Goal: Information Seeking & Learning: Find specific fact

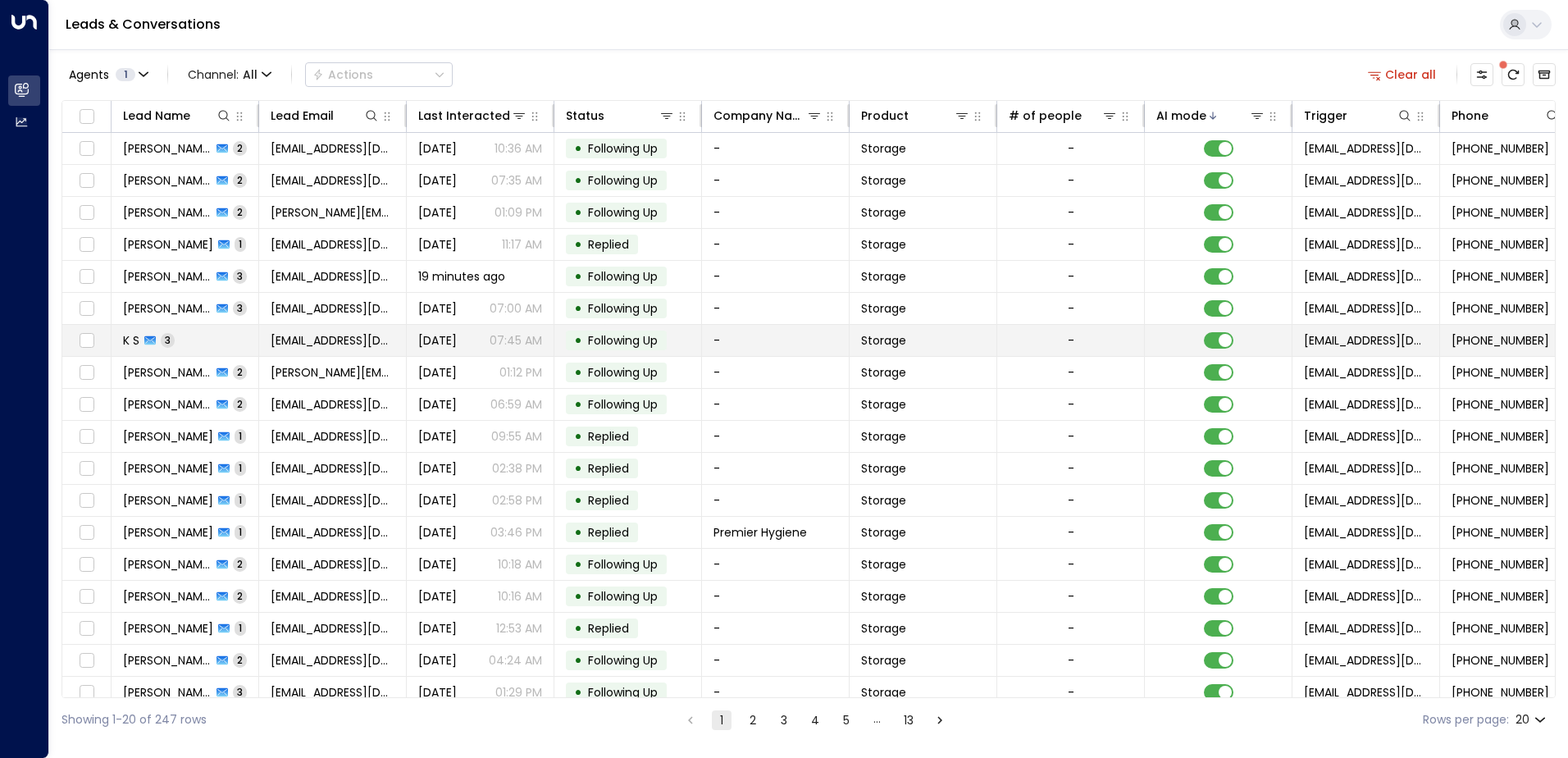
click at [457, 336] on span "[DATE]" at bounding box center [438, 341] width 38 height 17
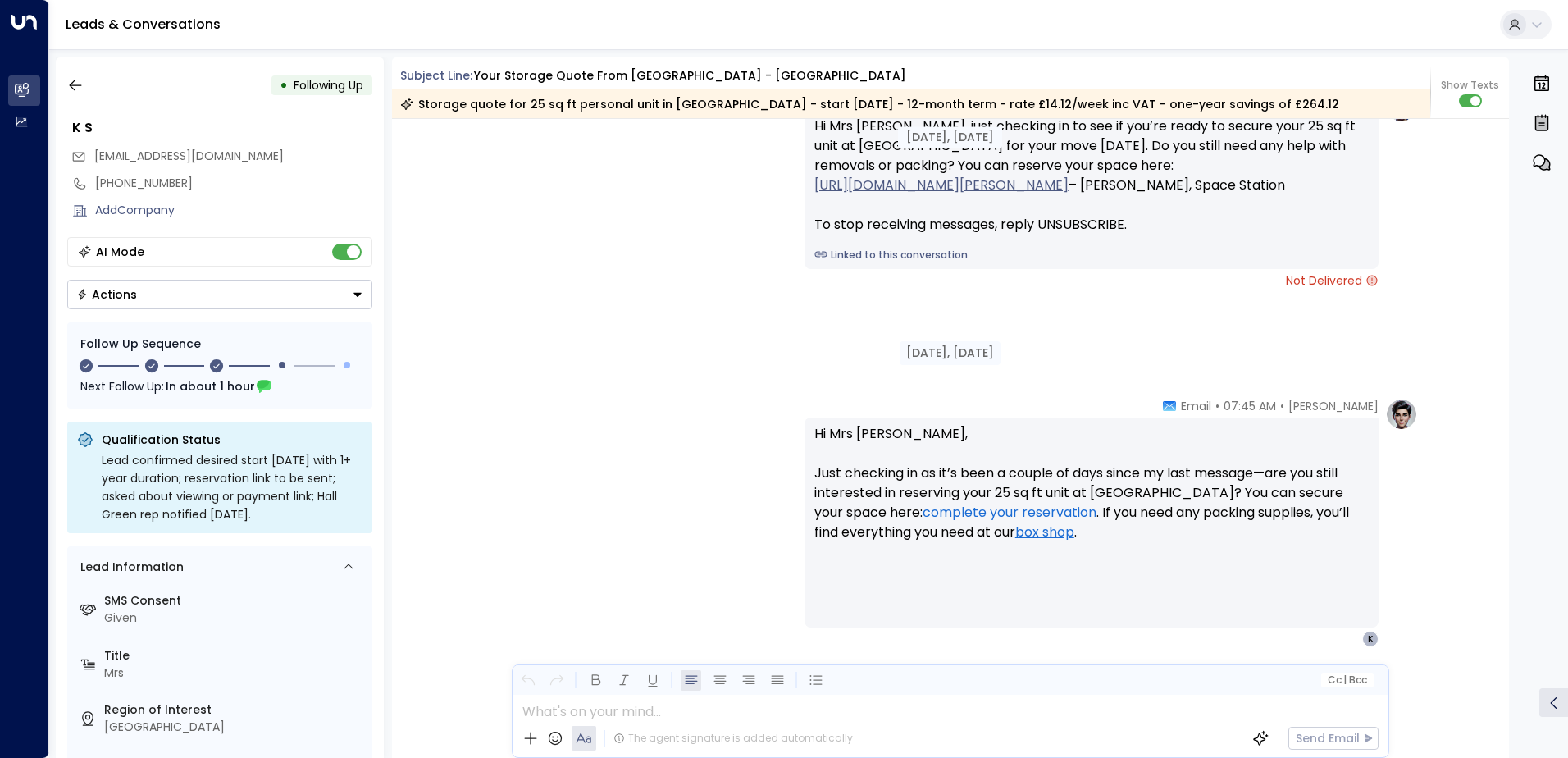
scroll to position [1848, 0]
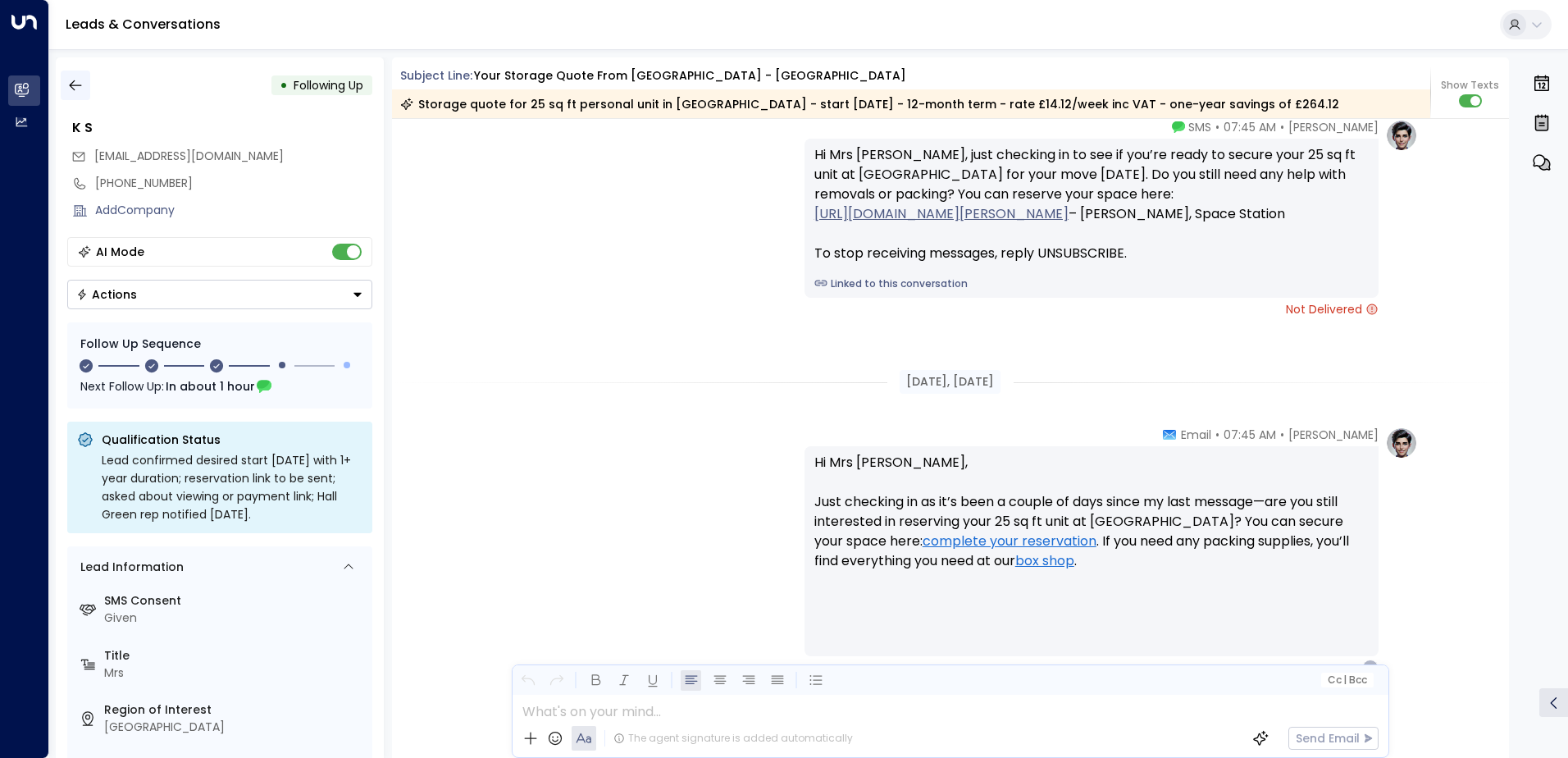
click at [74, 79] on icon "button" at bounding box center [76, 85] width 17 height 17
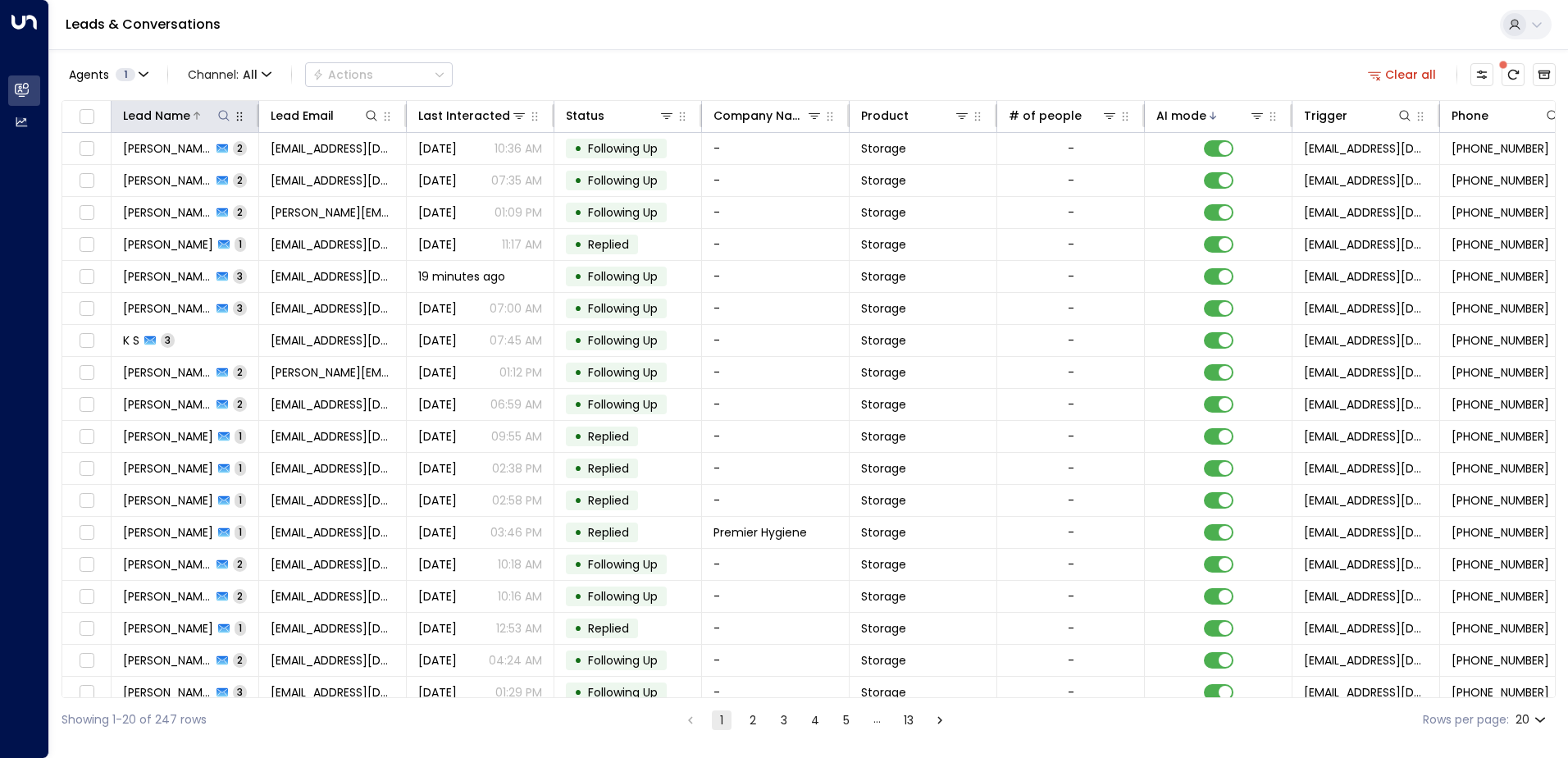
click at [225, 115] on icon at bounding box center [224, 116] width 13 height 13
type input "******"
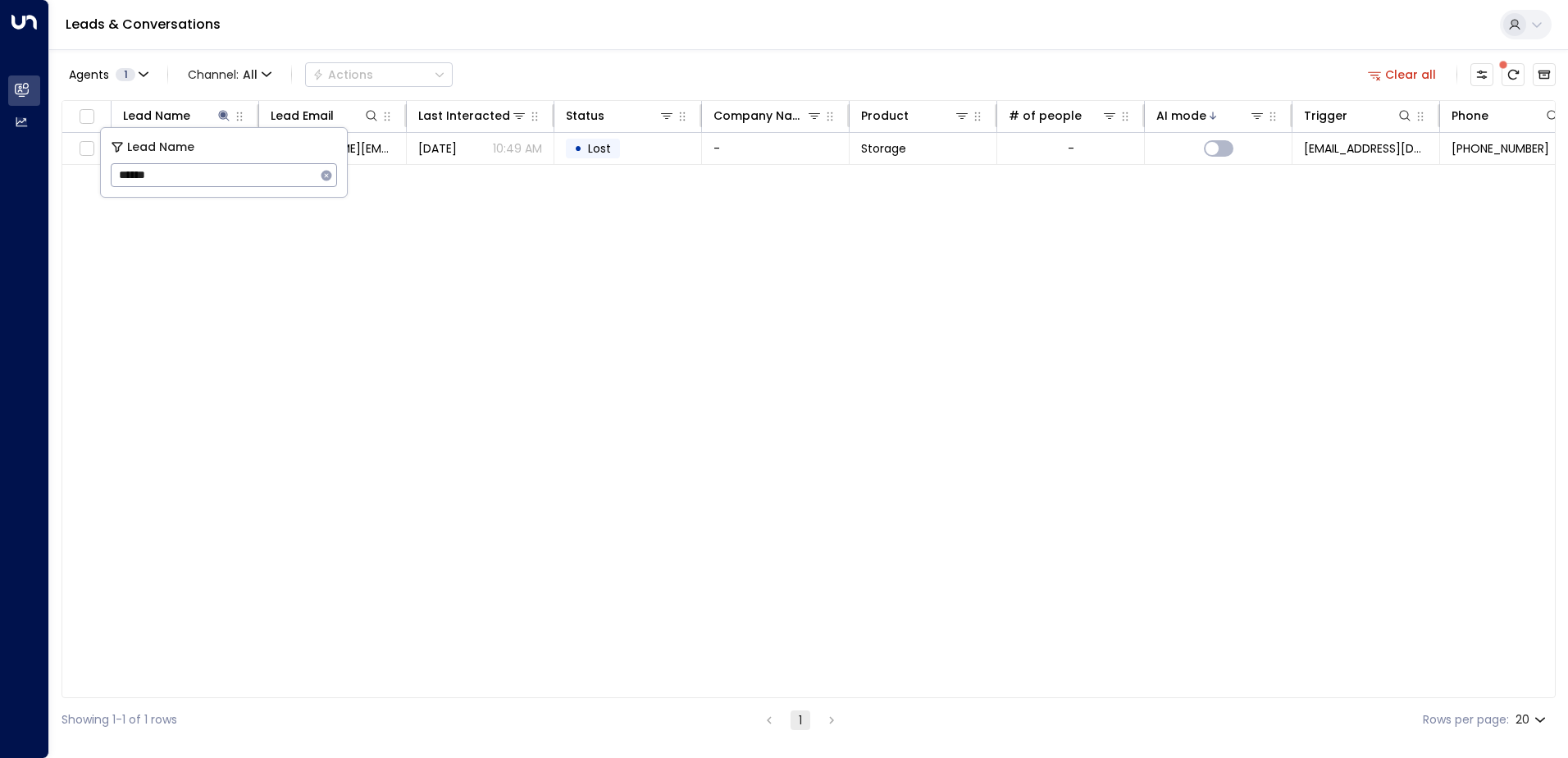
click at [443, 262] on div "Lead Name Lead Email Last Interacted Status Company Name Product # of people AI…" at bounding box center [809, 399] width 1495 height 598
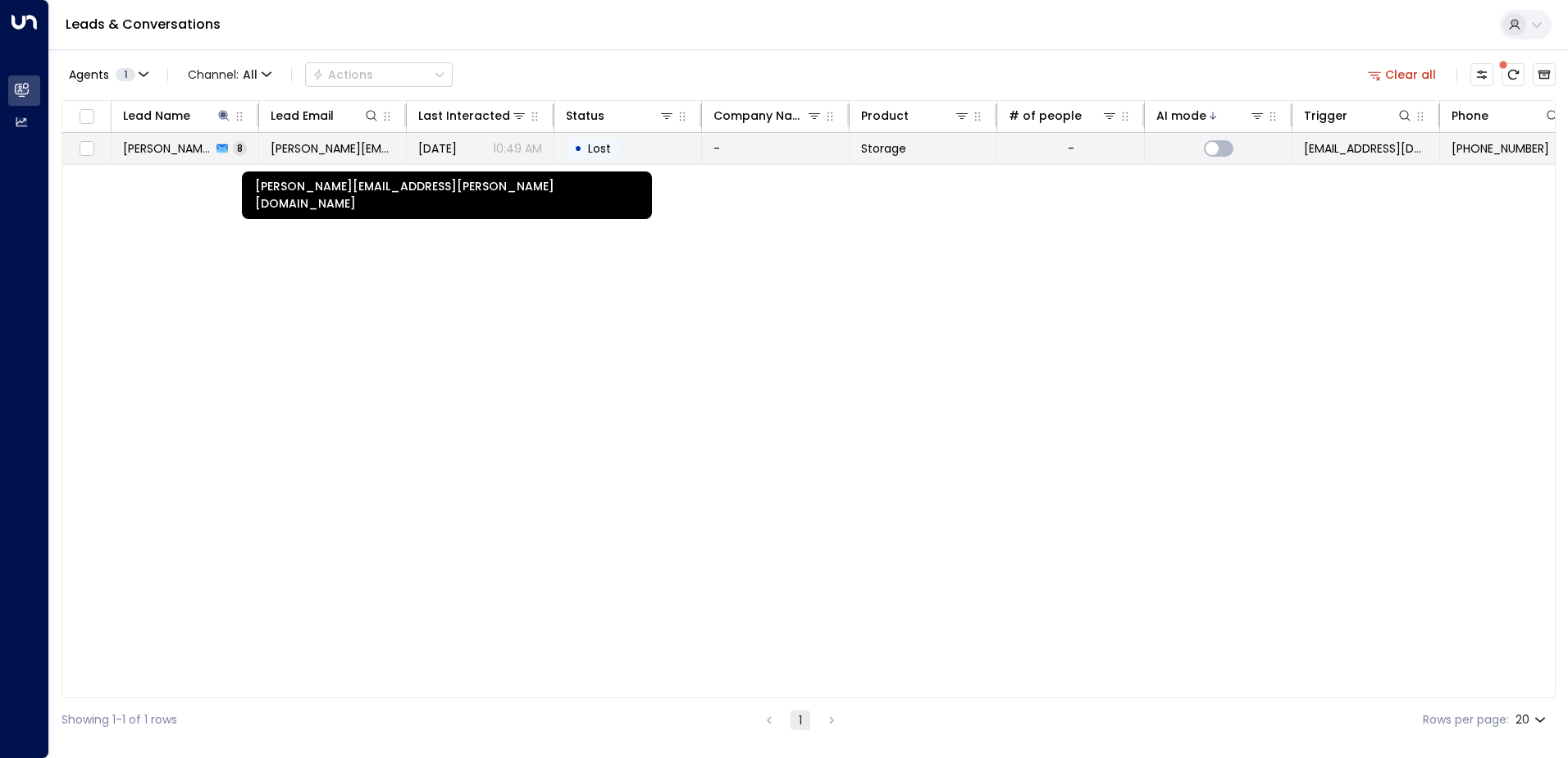
click at [352, 146] on span "[PERSON_NAME][EMAIL_ADDRESS][PERSON_NAME][DOMAIN_NAME]" at bounding box center [332, 149] width 124 height 17
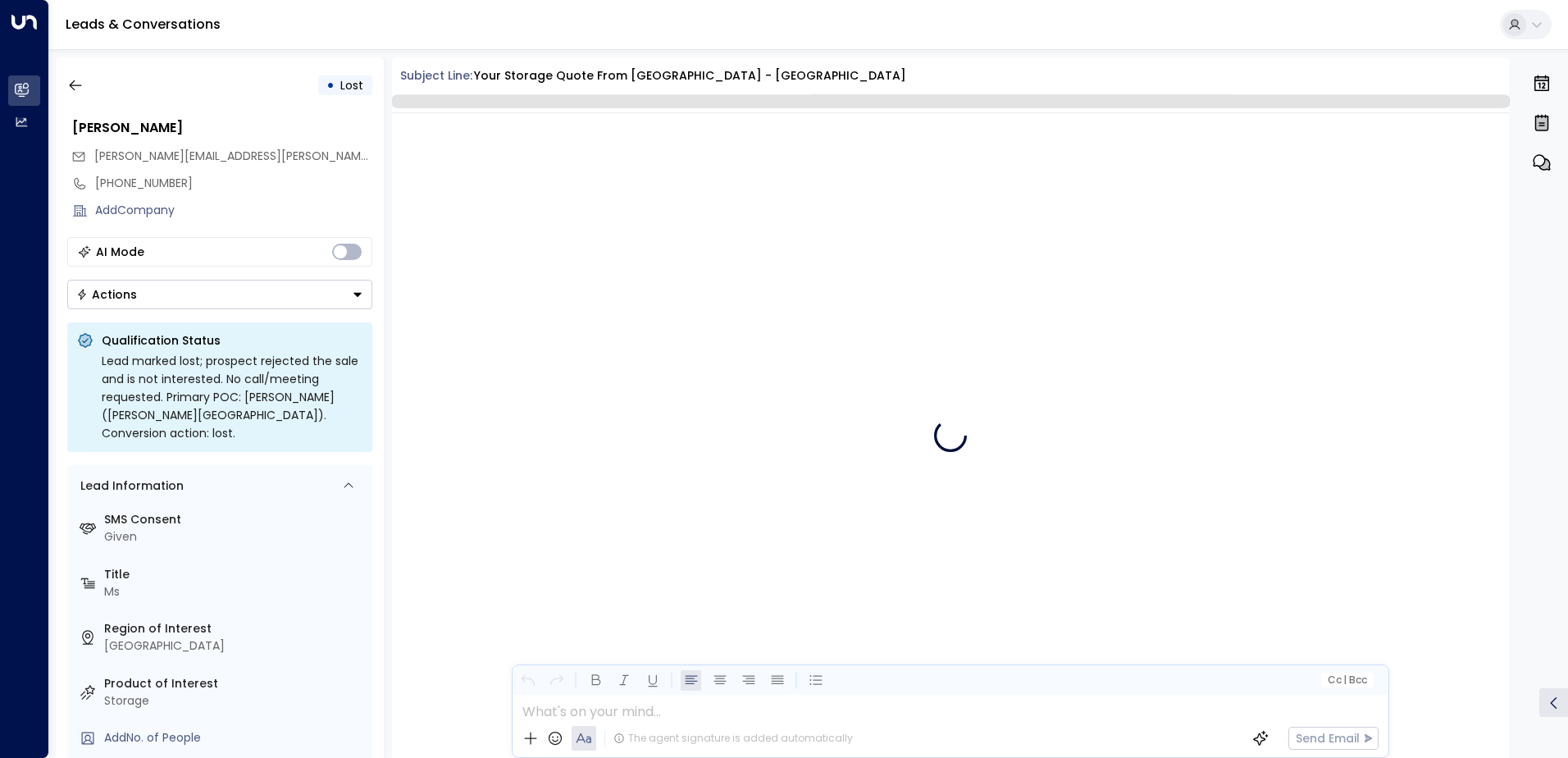
scroll to position [4975, 0]
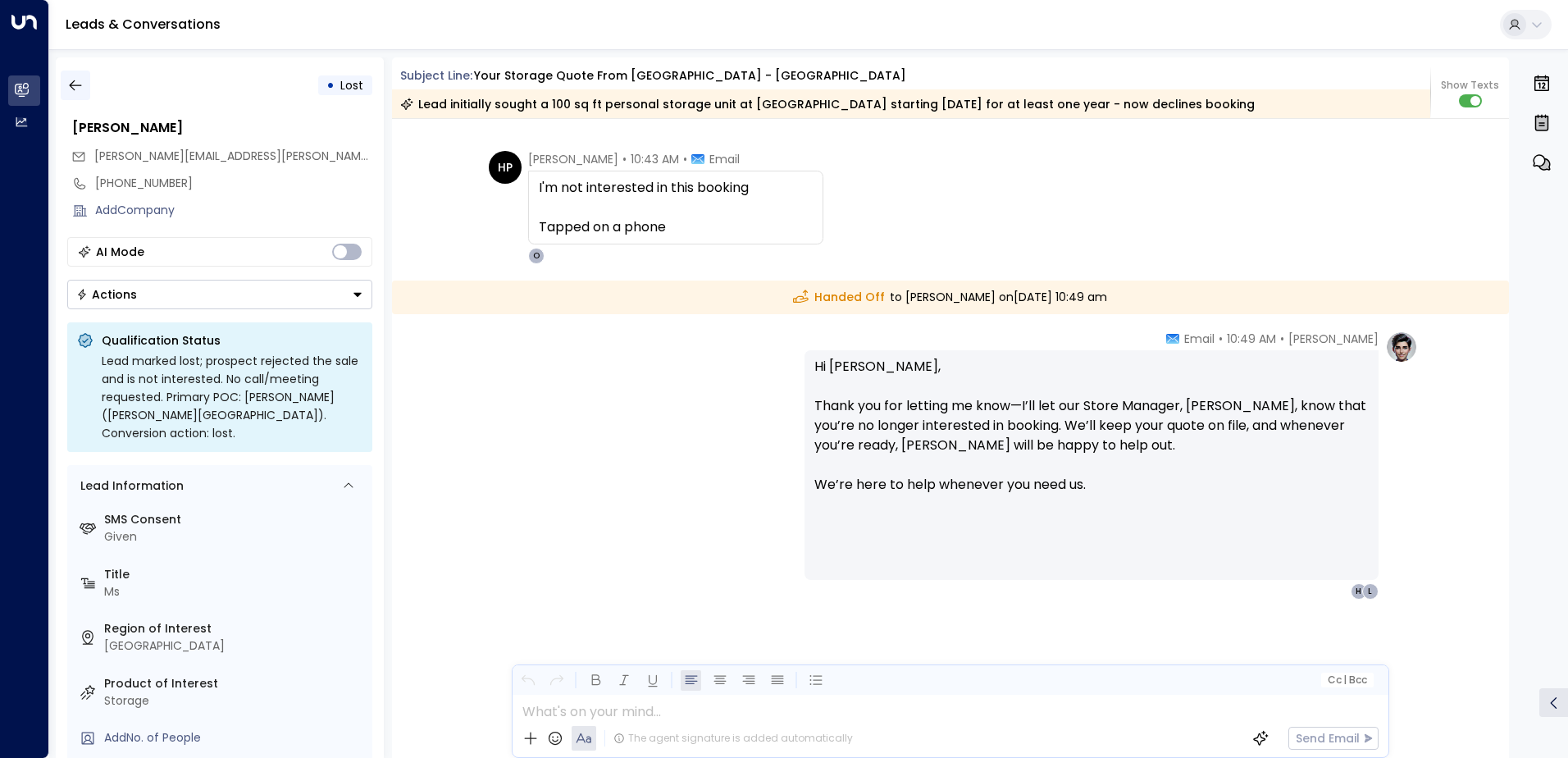
click at [68, 88] on icon "button" at bounding box center [76, 85] width 17 height 17
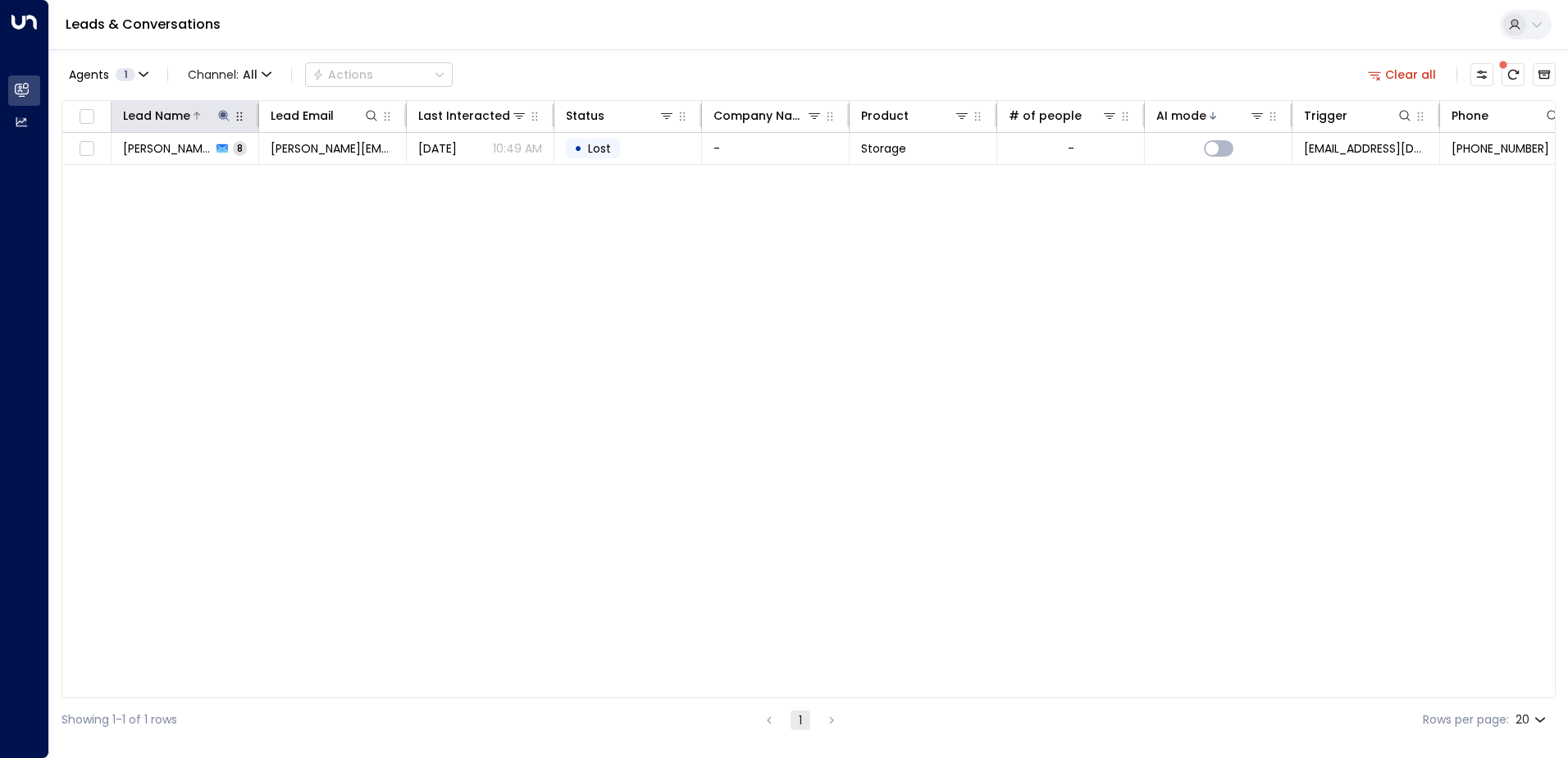
click at [228, 113] on icon at bounding box center [224, 116] width 13 height 13
click at [322, 175] on icon "button" at bounding box center [326, 174] width 11 height 11
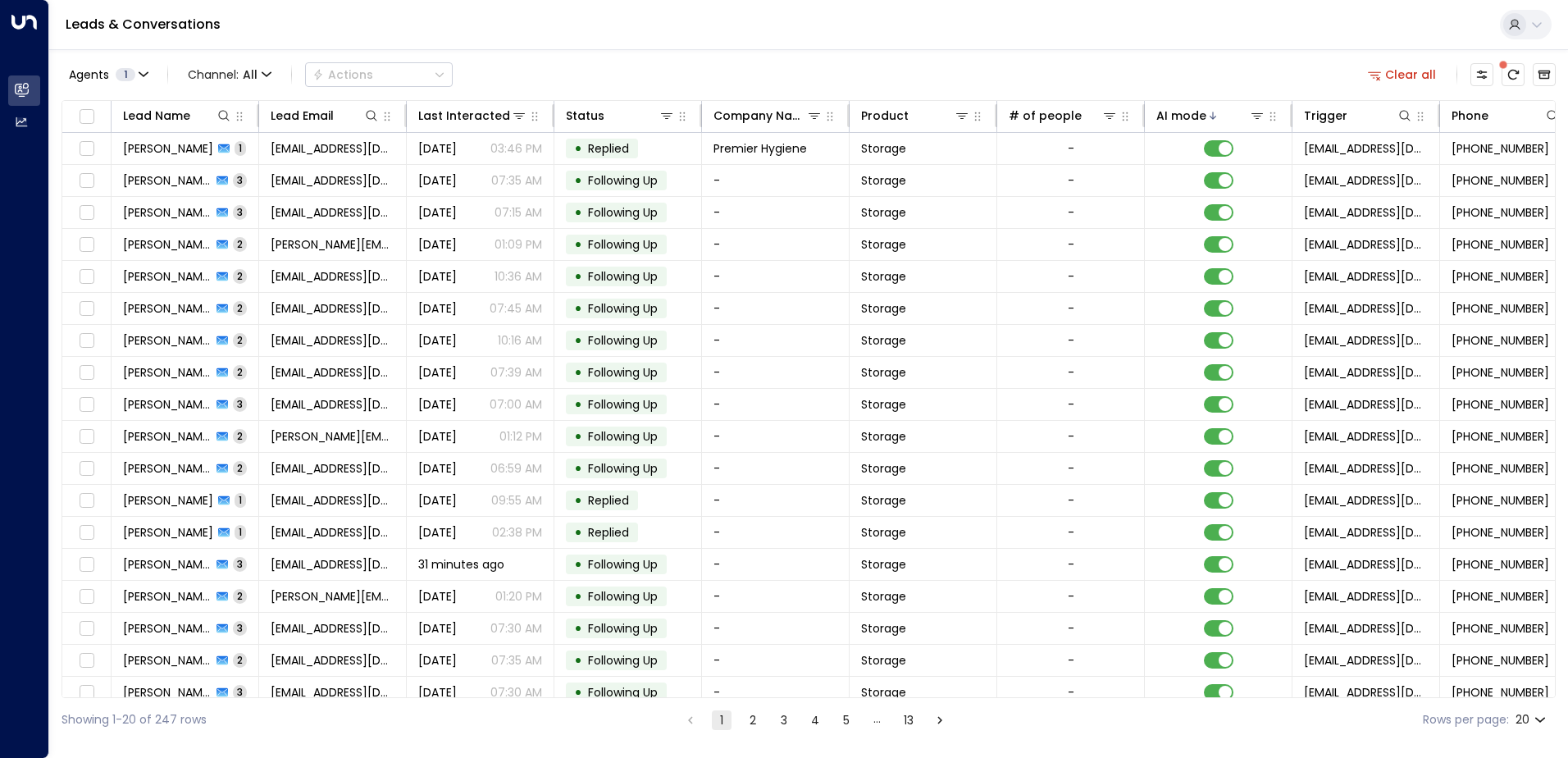
click at [442, 17] on div "Leads & Conversations" at bounding box center [808, 25] width 1519 height 50
